Goal: Communication & Community: Answer question/provide support

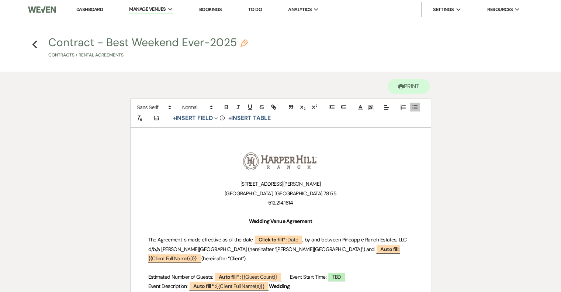
click at [82, 7] on link "Dashboard" at bounding box center [89, 9] width 27 height 6
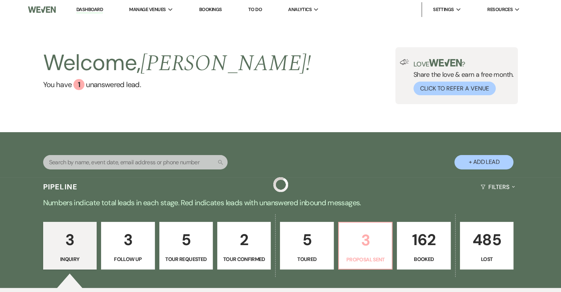
click at [373, 247] on p "3" at bounding box center [365, 239] width 44 height 25
select select "6"
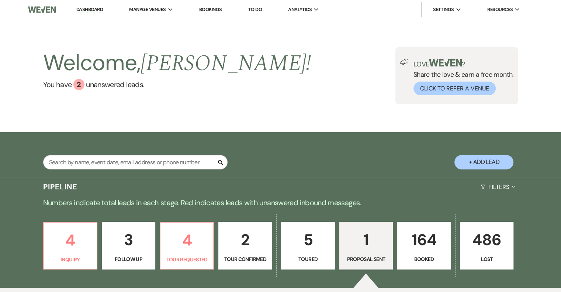
scroll to position [183, 0]
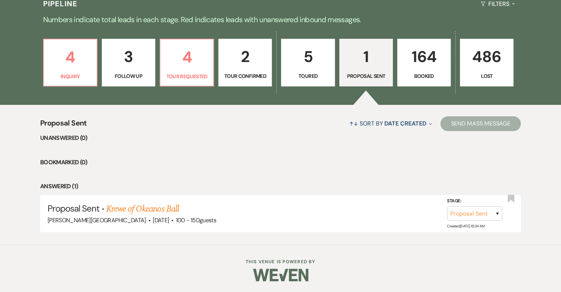
click at [437, 64] on p "164" at bounding box center [424, 56] width 44 height 25
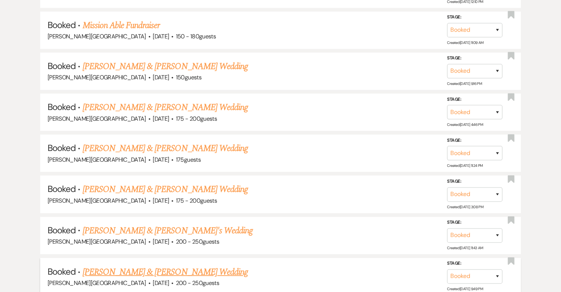
scroll to position [1141, 0]
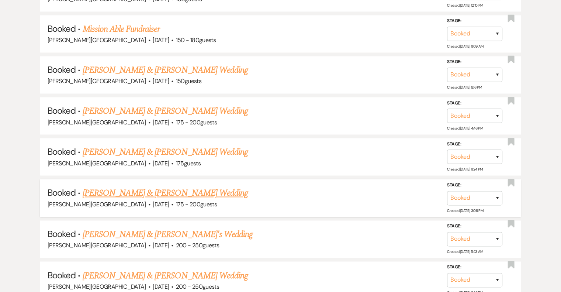
click at [177, 186] on link "[PERSON_NAME] & [PERSON_NAME] Wedding" at bounding box center [165, 192] width 165 height 13
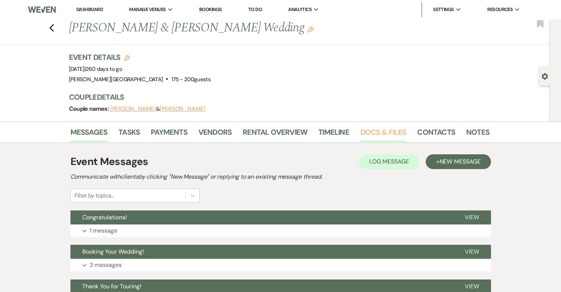
click at [368, 135] on link "Docs & Files" at bounding box center [383, 134] width 46 height 16
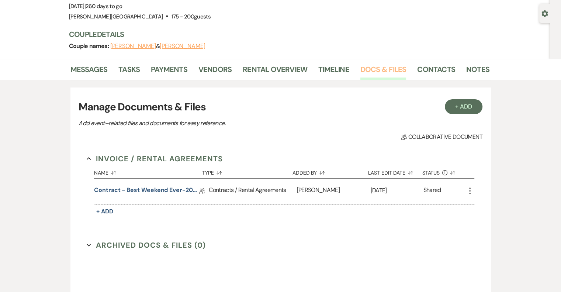
scroll to position [147, 0]
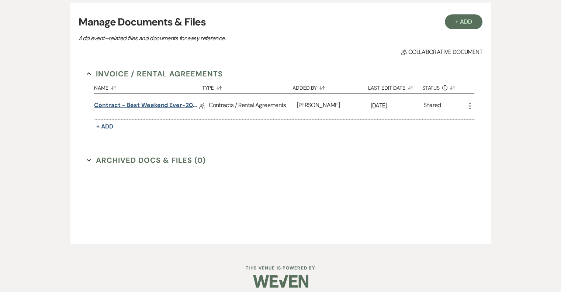
click at [159, 103] on link "Contract - Best Weekend Ever-2026" at bounding box center [146, 106] width 105 height 11
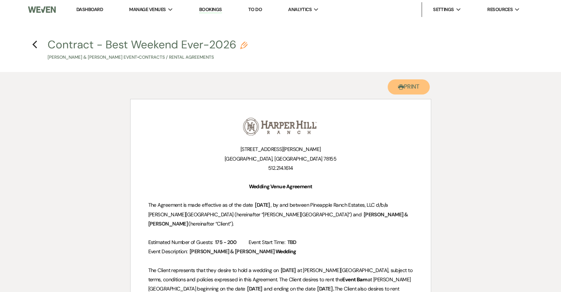
click at [409, 90] on button "Printer Print" at bounding box center [408, 86] width 42 height 15
click at [35, 42] on use "button" at bounding box center [34, 45] width 5 height 8
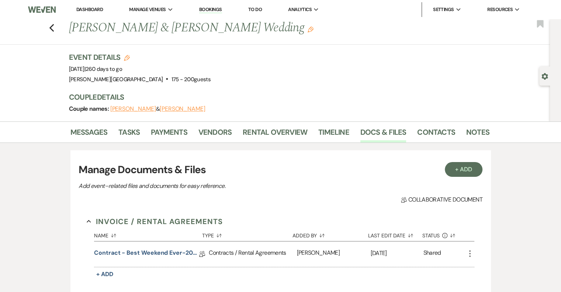
click at [90, 10] on link "Dashboard" at bounding box center [89, 9] width 27 height 6
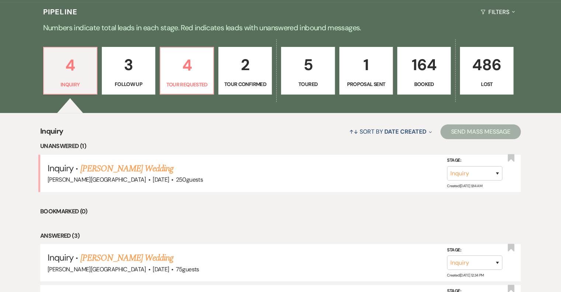
scroll to position [184, 0]
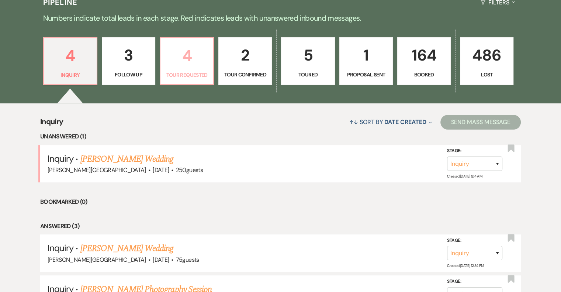
click at [199, 61] on p "4" at bounding box center [187, 55] width 44 height 25
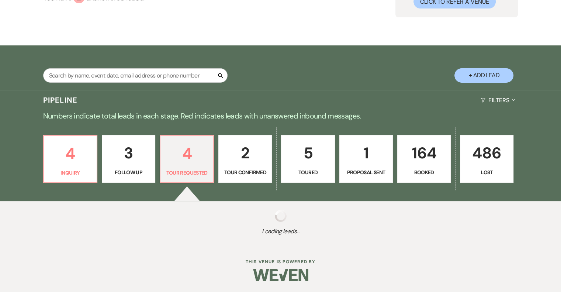
select select "2"
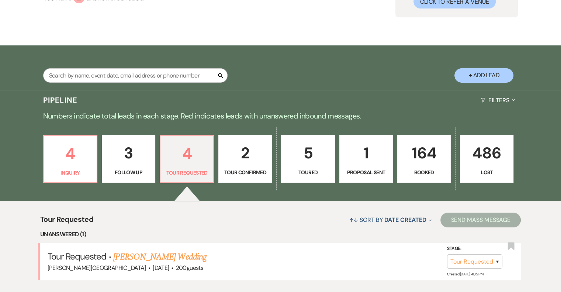
scroll to position [184, 0]
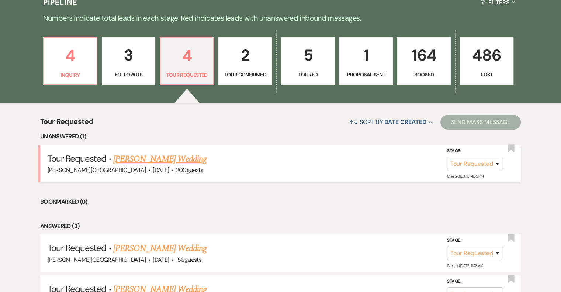
click at [168, 160] on link "[PERSON_NAME] Wedding" at bounding box center [159, 158] width 93 height 13
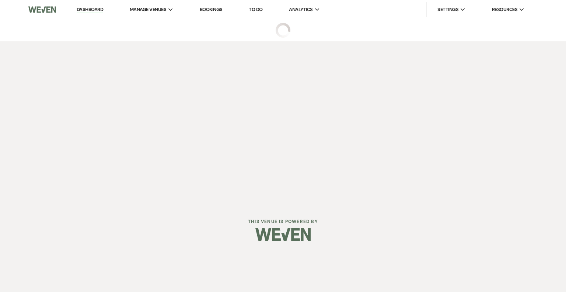
select select "2"
select select "5"
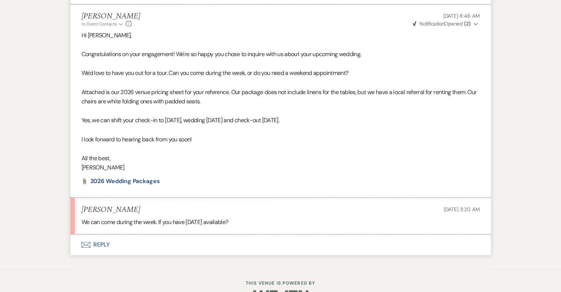
scroll to position [531, 0]
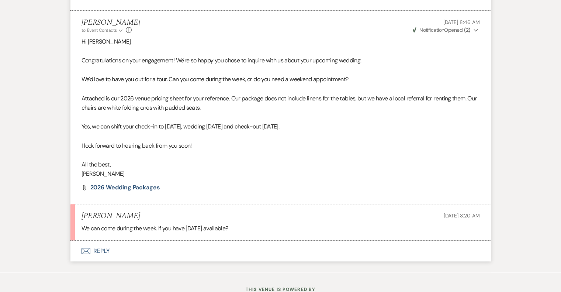
click at [97, 259] on button "Envelope Reply" at bounding box center [280, 250] width 420 height 21
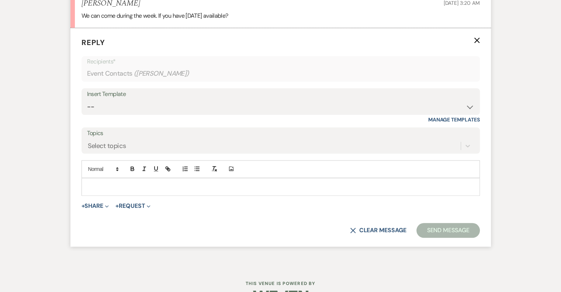
scroll to position [744, 0]
click at [122, 190] on p at bounding box center [280, 186] width 386 height 8
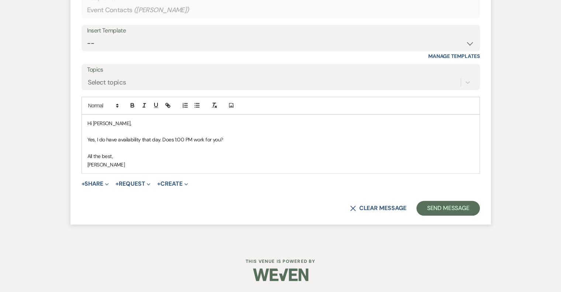
scroll to position [815, 0]
click at [442, 209] on button "Send Message" at bounding box center [447, 208] width 63 height 15
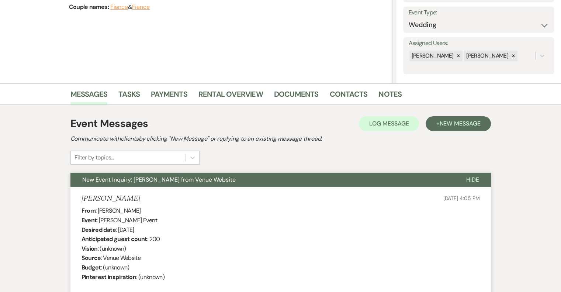
scroll to position [0, 0]
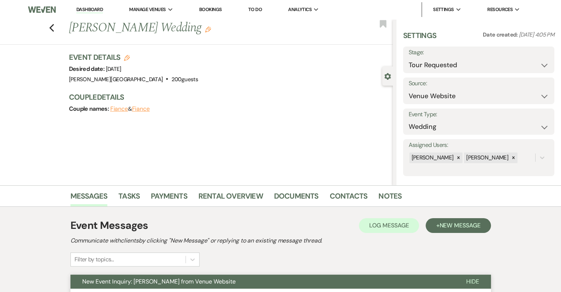
click at [83, 11] on link "Dashboard" at bounding box center [89, 9] width 27 height 7
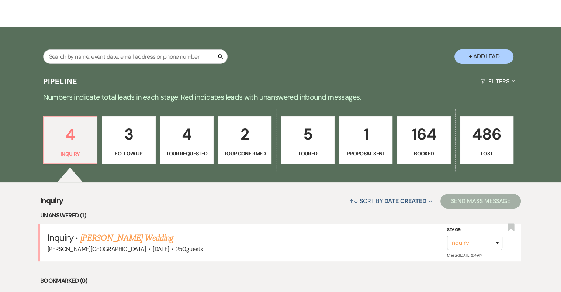
scroll to position [147, 0]
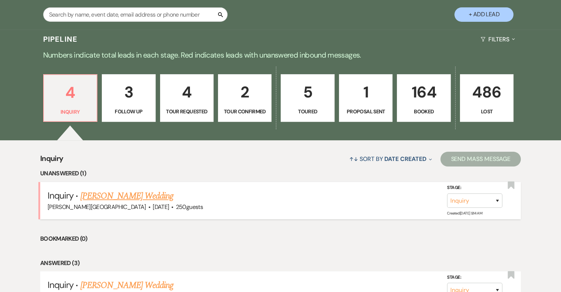
click at [120, 197] on link "[PERSON_NAME] Wedding" at bounding box center [126, 195] width 93 height 13
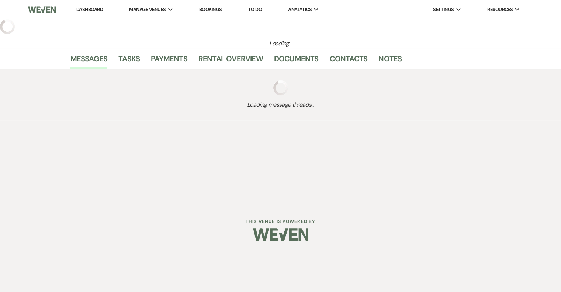
select select "5"
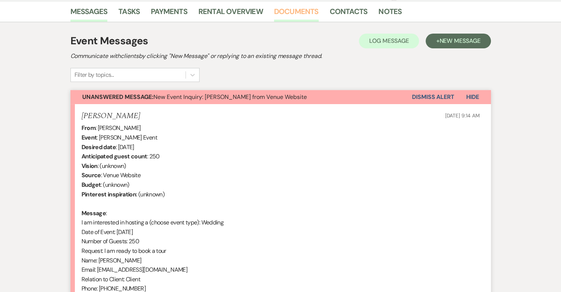
scroll to position [295, 0]
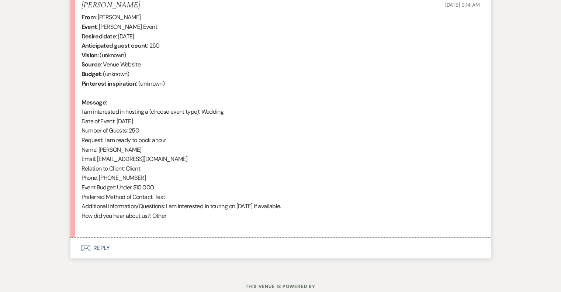
click at [102, 243] on button "Envelope Reply" at bounding box center [280, 247] width 420 height 21
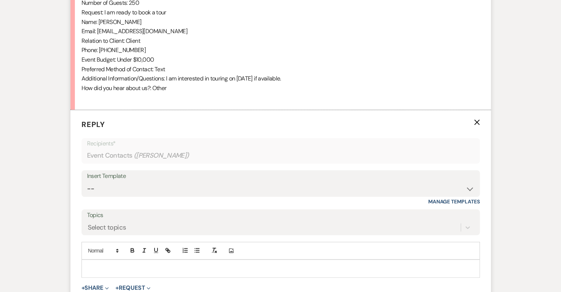
scroll to position [452, 0]
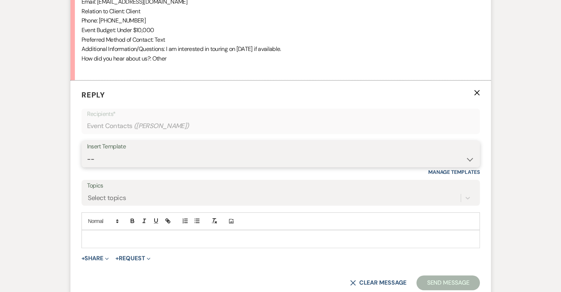
click at [145, 160] on select "-- Weven Planning Portal Introduction (Booked Events) Initial Inquiry Response …" at bounding box center [280, 159] width 387 height 14
select select "1331"
click at [87, 152] on select "-- Weven Planning Portal Introduction (Booked Events) Initial Inquiry Response …" at bounding box center [280, 159] width 387 height 14
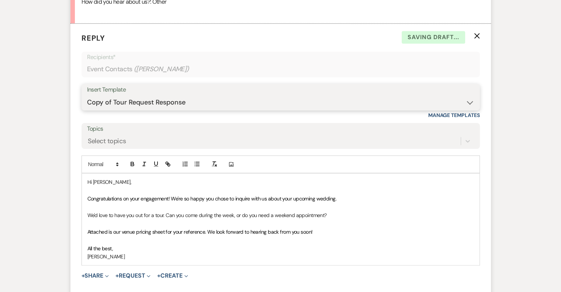
scroll to position [526, 0]
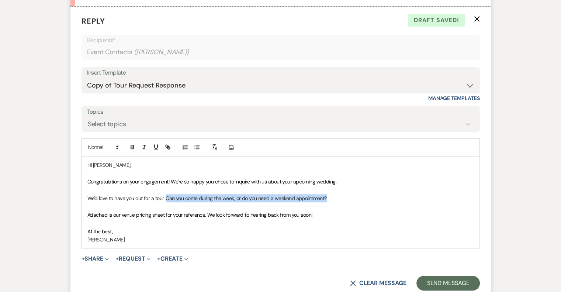
drag, startPoint x: 334, startPoint y: 196, endPoint x: 167, endPoint y: 198, distance: 167.0
click at [167, 198] on p "We'd love to have you out for a tour. Can you come during the week, or do you n…" at bounding box center [280, 198] width 386 height 8
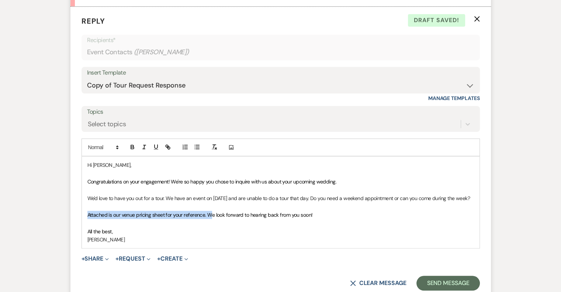
drag, startPoint x: 213, startPoint y: 222, endPoint x: 87, endPoint y: 222, distance: 125.7
click at [87, 218] on span "Attached is our venue pricing sheet for your reference. We look forward to hear…" at bounding box center [199, 214] width 225 height 7
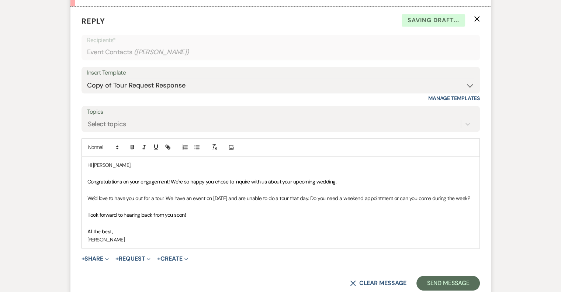
click at [217, 219] on p "I look forward to hearing back from you soon!" at bounding box center [280, 215] width 386 height 8
click at [319, 197] on p "We'd love to have you out for a tour. We have an event on [DATE] and are unable…" at bounding box center [280, 198] width 386 height 8
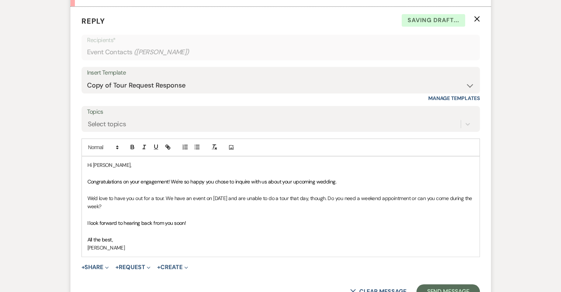
click at [375, 211] on p at bounding box center [280, 215] width 386 height 8
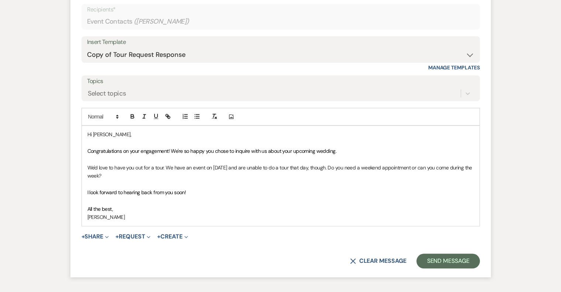
scroll to position [563, 0]
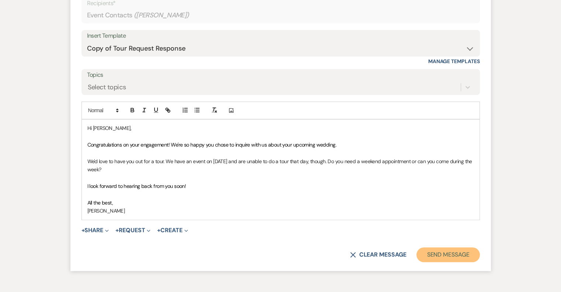
click at [457, 252] on button "Send Message" at bounding box center [447, 254] width 63 height 15
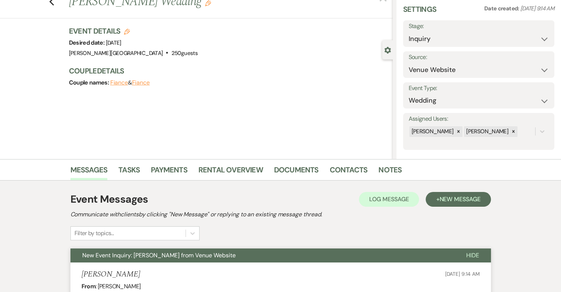
scroll to position [0, 0]
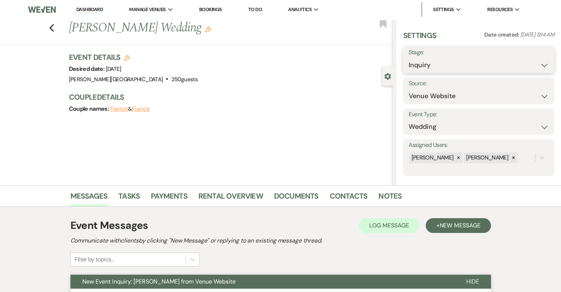
click at [434, 62] on select "Inquiry Follow Up Tour Requested Tour Confirmed Toured Proposal Sent Booked Lost" at bounding box center [478, 65] width 140 height 14
select select "2"
click at [408, 58] on select "Inquiry Follow Up Tour Requested Tour Confirmed Toured Proposal Sent Booked Lost" at bounding box center [478, 65] width 140 height 14
click at [530, 60] on button "Save" at bounding box center [538, 59] width 31 height 15
click at [86, 9] on link "Dashboard" at bounding box center [89, 9] width 27 height 7
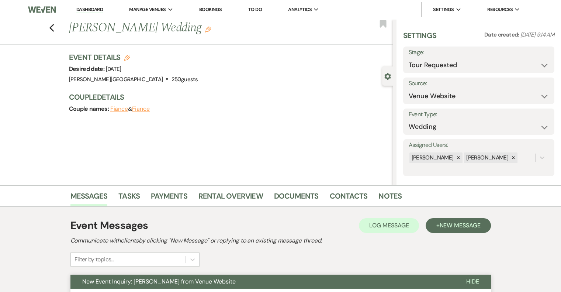
select select "2"
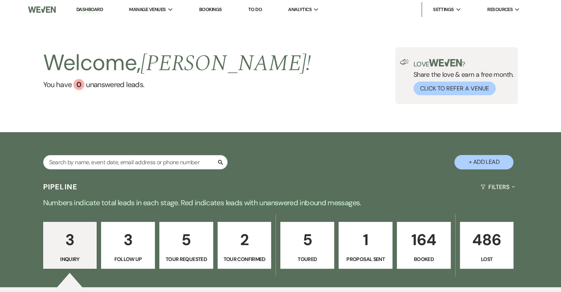
click at [430, 244] on p "164" at bounding box center [423, 239] width 44 height 25
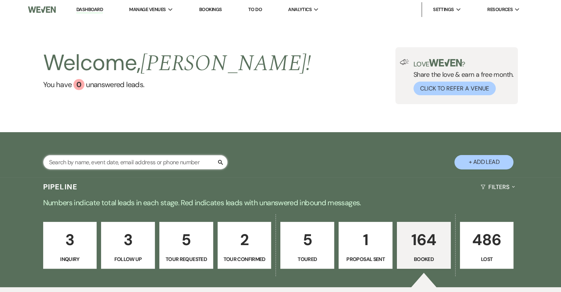
click at [158, 165] on input "text" at bounding box center [135, 162] width 184 height 14
type input "kenner"
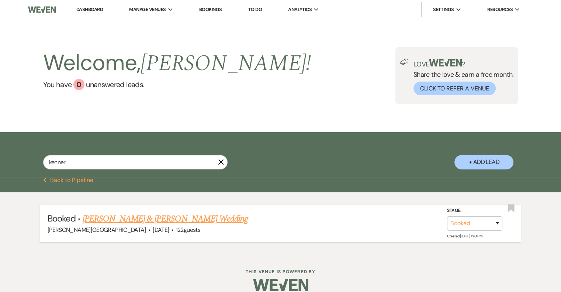
click at [141, 217] on link "[PERSON_NAME] & [PERSON_NAME] Wedding" at bounding box center [165, 218] width 165 height 13
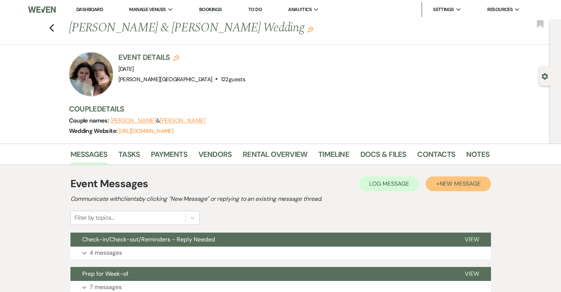
click at [437, 185] on button "+ New Message" at bounding box center [457, 183] width 65 height 15
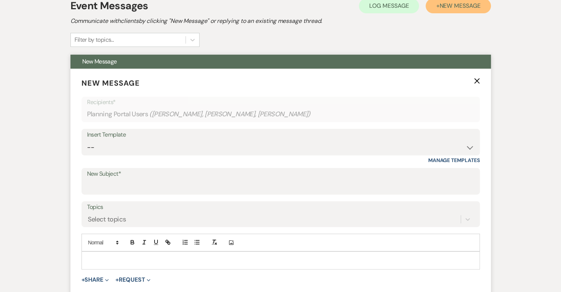
scroll to position [184, 0]
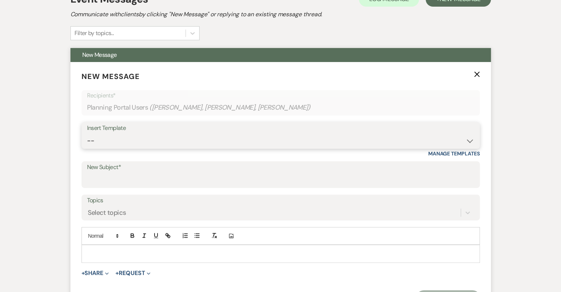
click at [151, 144] on select "-- Weven Planning Portal Introduction (Booked Events) Initial Inquiry Response …" at bounding box center [280, 140] width 387 height 14
select select "1706"
click at [87, 133] on select "-- Weven Planning Portal Introduction (Booked Events) Initial Inquiry Response …" at bounding box center [280, 140] width 387 height 14
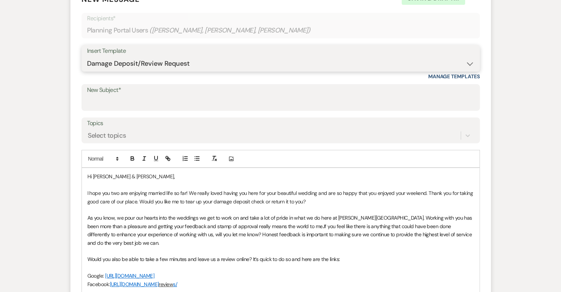
scroll to position [295, 0]
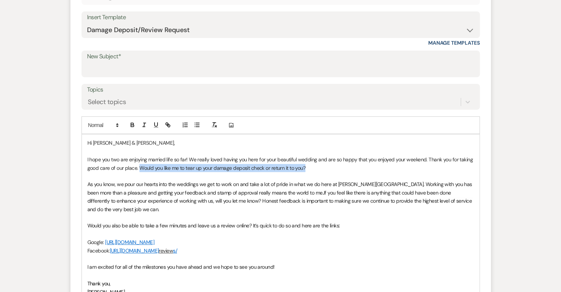
drag, startPoint x: 309, startPoint y: 167, endPoint x: 140, endPoint y: 165, distance: 169.2
click at [140, 166] on p "I hope you two are enjoying married life so far! We really loved having you her…" at bounding box center [280, 163] width 386 height 17
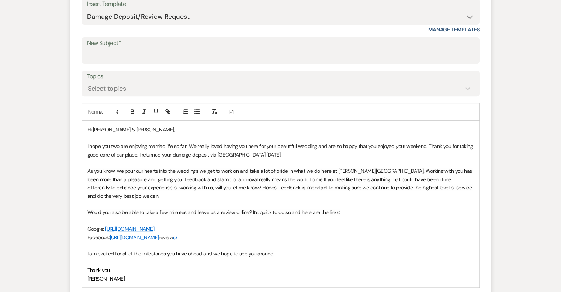
scroll to position [221, 0]
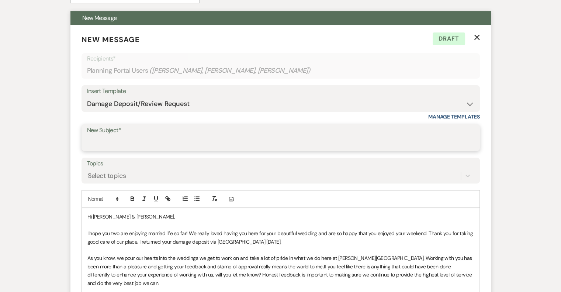
click at [106, 139] on input "New Subject*" at bounding box center [280, 143] width 387 height 14
type input "Thank You!"
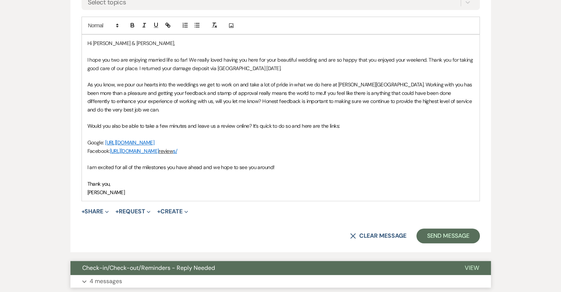
scroll to position [442, 0]
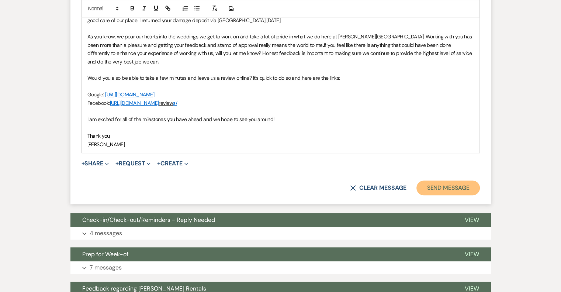
click at [443, 183] on button "Send Message" at bounding box center [447, 187] width 63 height 15
